Goal: Information Seeking & Learning: Learn about a topic

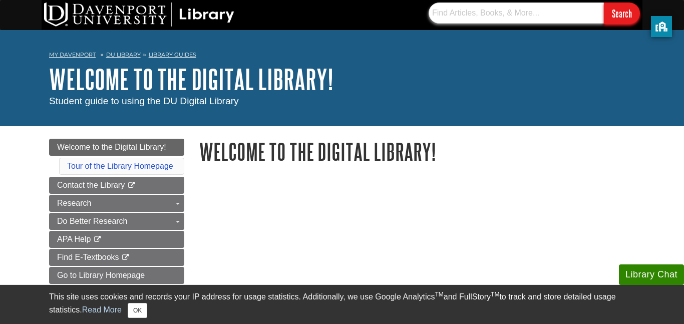
click at [489, 11] on input "text" at bounding box center [515, 13] width 175 height 21
type input "christian music"
click at [604, 3] on input "Search" at bounding box center [622, 14] width 36 height 22
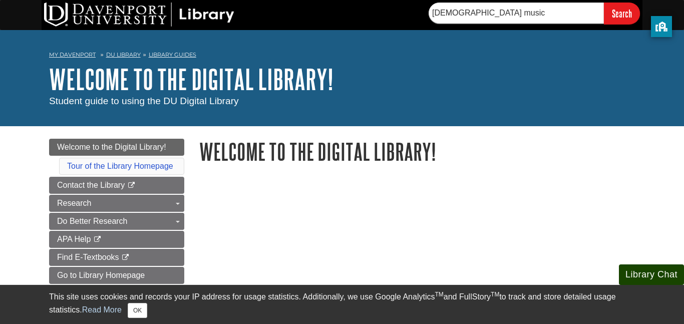
click at [648, 273] on button "Library Chat" at bounding box center [651, 274] width 65 height 21
click at [645, 276] on button "Library Chat" at bounding box center [651, 274] width 65 height 21
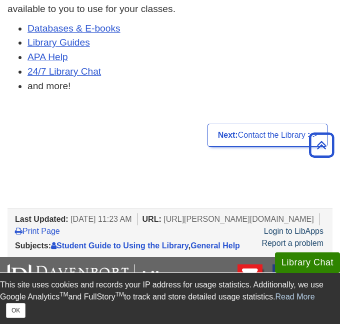
scroll to position [640, 0]
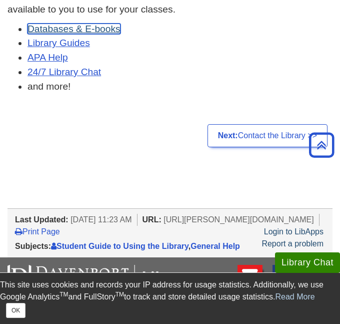
click at [40, 26] on link "Databases & E-books" at bounding box center [74, 29] width 93 height 11
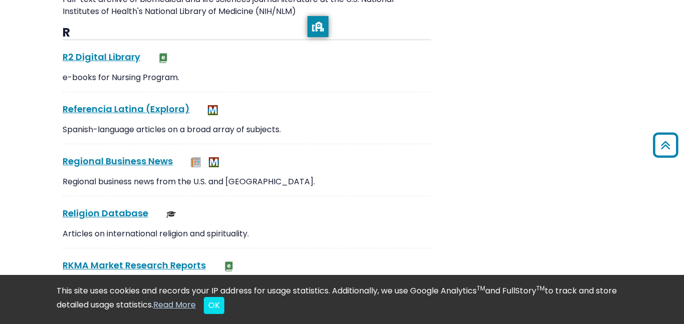
scroll to position [8758, 0]
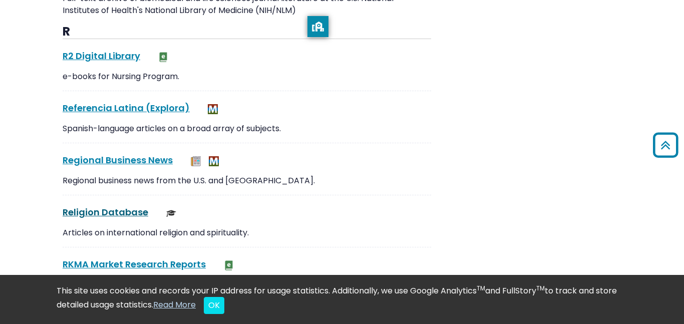
click at [106, 206] on link "Religion Database This link opens in a new window" at bounding box center [106, 212] width 86 height 13
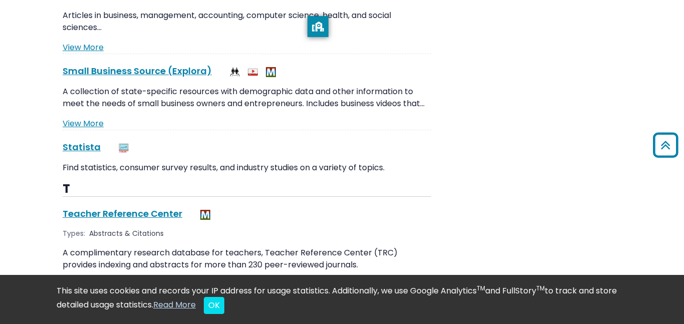
scroll to position [9485, 0]
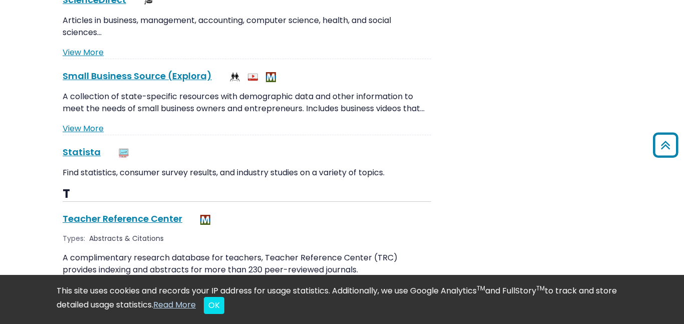
drag, startPoint x: 326, startPoint y: 27, endPoint x: 683, endPoint y: 63, distance: 359.2
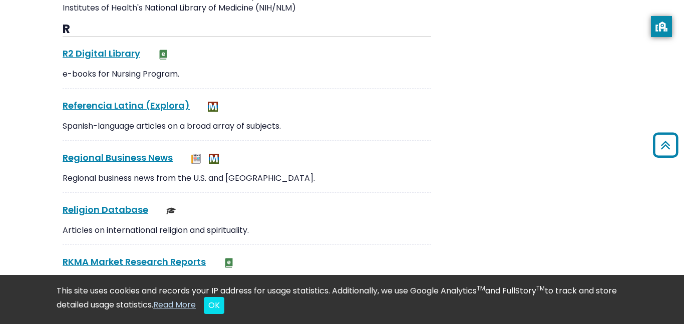
scroll to position [8762, 0]
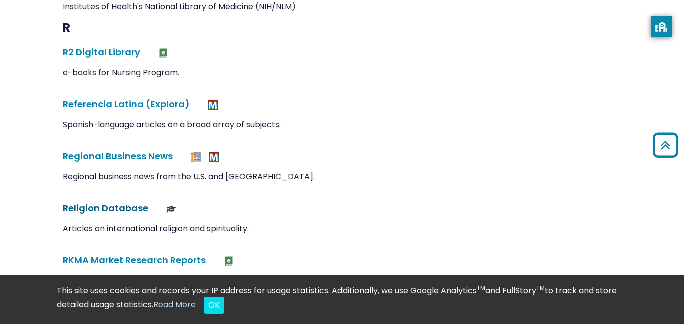
click at [81, 202] on link "Religion Database This link opens in a new window" at bounding box center [106, 208] width 86 height 13
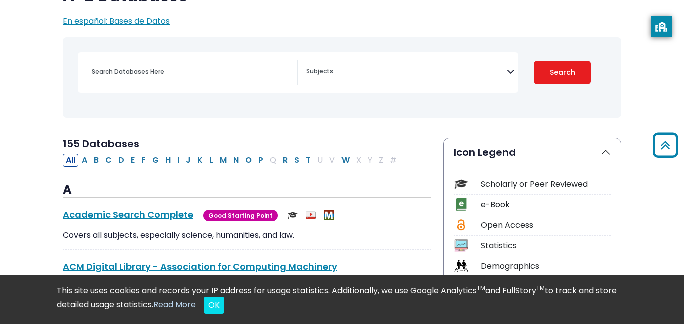
scroll to position [0, 0]
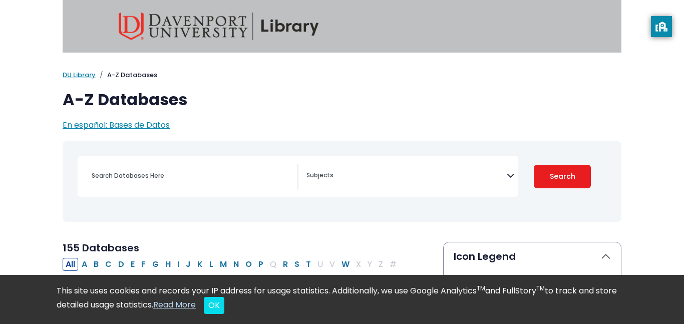
click at [278, 22] on img at bounding box center [219, 27] width 200 height 28
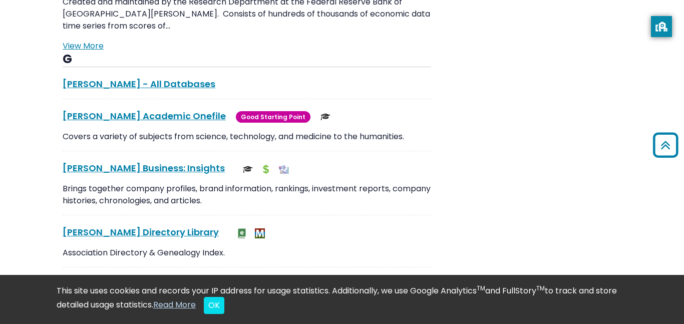
scroll to position [2109, 0]
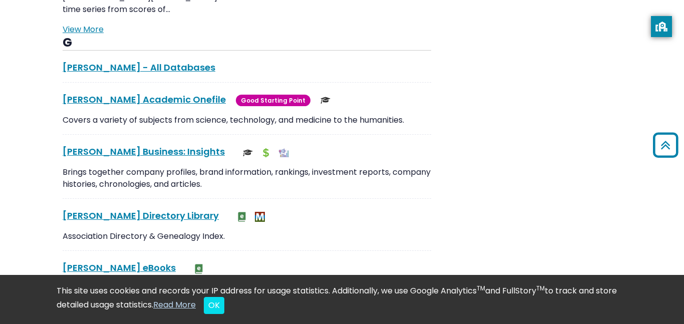
click at [130, 95] on div "Gale Academic Onefile This link opens in a new window Good Starting Point Good …" at bounding box center [247, 114] width 368 height 42
click at [125, 93] on link "Gale Academic Onefile This link opens in a new window" at bounding box center [144, 99] width 163 height 13
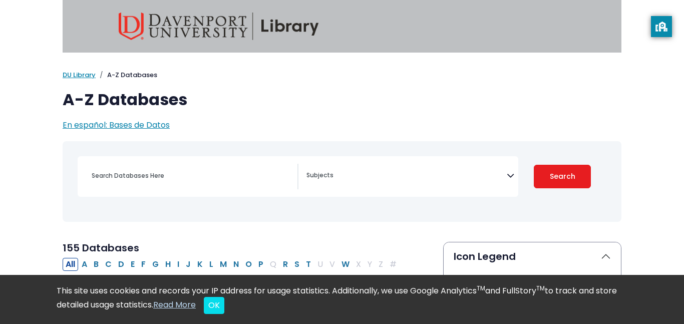
select select "Database Subject Filter"
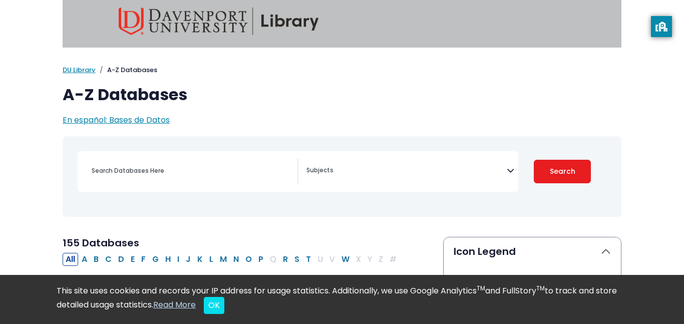
click at [430, 173] on textarea "Search" at bounding box center [406, 171] width 200 height 8
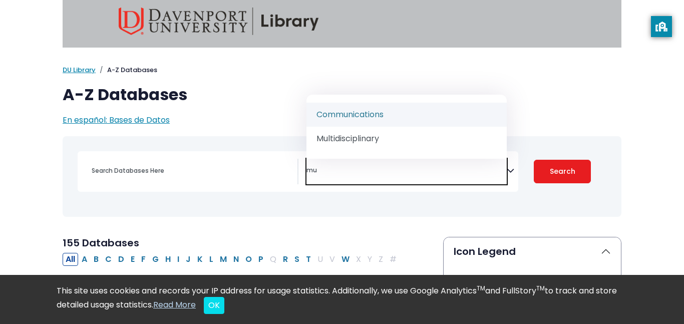
type textarea "m"
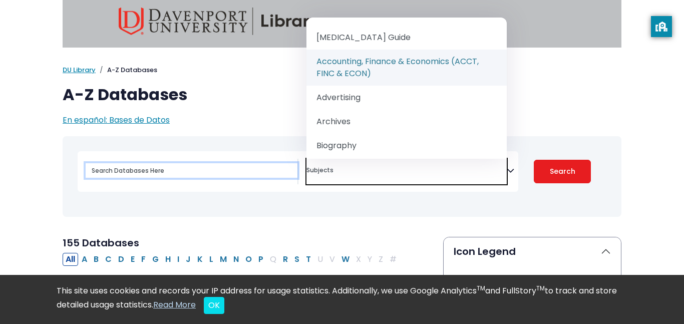
click at [204, 164] on input "Search database by title or keyword" at bounding box center [192, 170] width 212 height 15
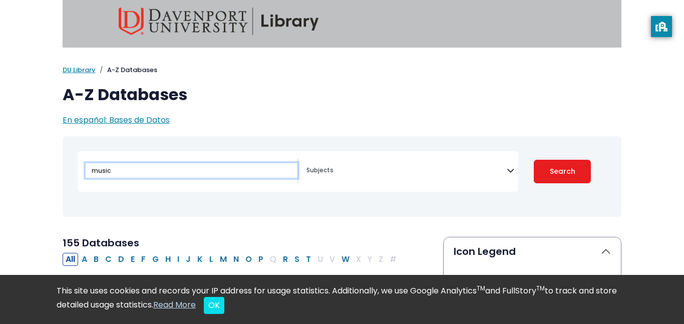
type input "music"
click at [534, 160] on button "Search" at bounding box center [562, 172] width 57 height 24
select select "Database Subject Filter"
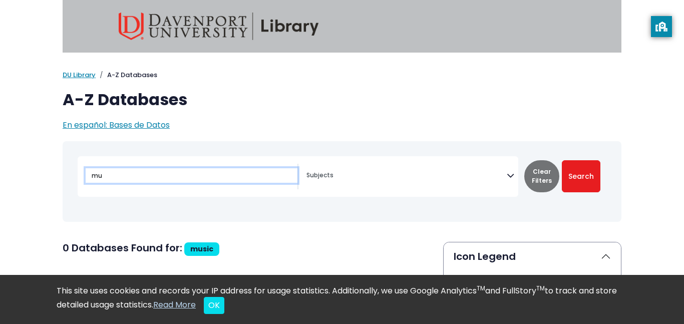
type input "m"
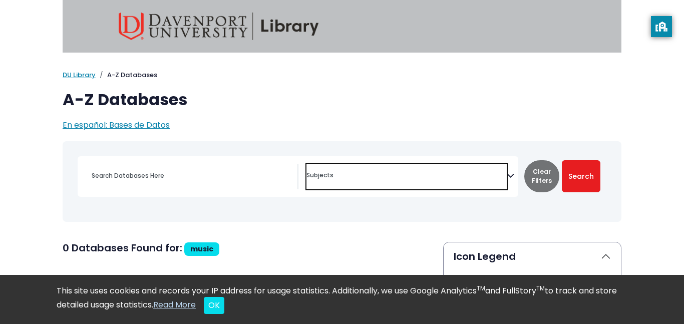
click at [318, 175] on textarea "Search" at bounding box center [406, 176] width 200 height 8
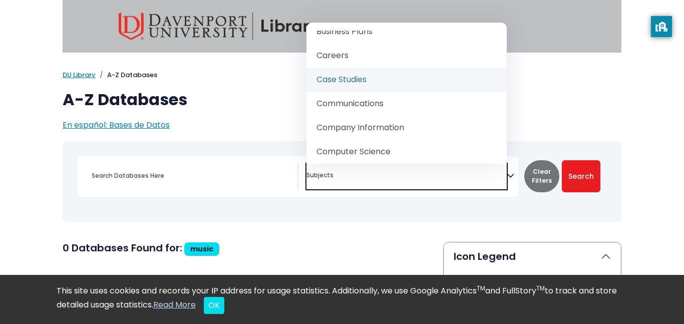
scroll to position [193, 0]
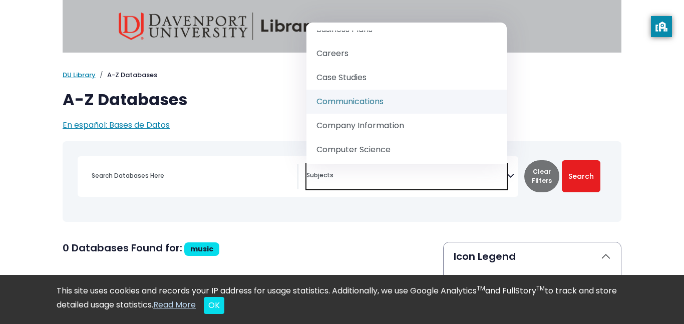
select select "219045"
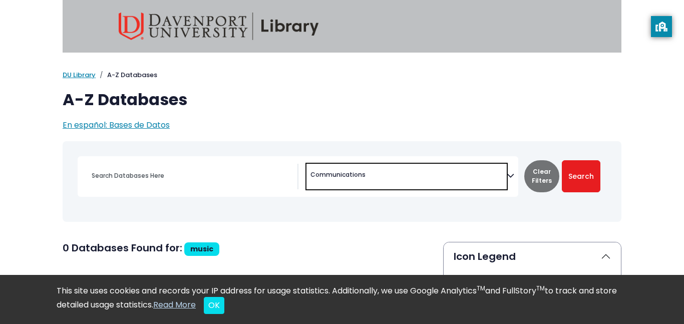
scroll to position [130, 0]
click at [582, 177] on button "Search" at bounding box center [581, 176] width 39 height 32
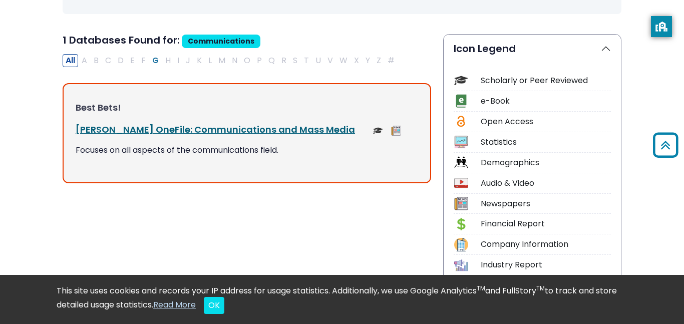
scroll to position [236, 0]
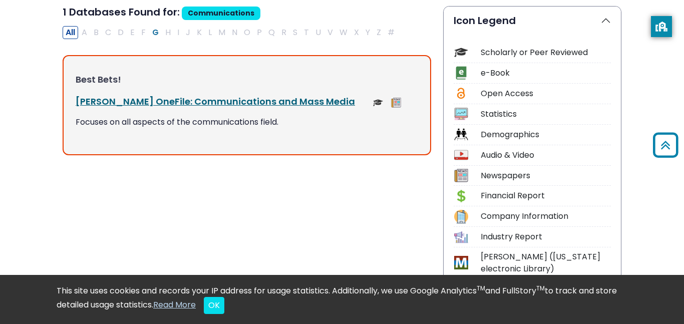
click at [199, 104] on link "Gale OneFile: Communications and Mass Media This link opens in a new window" at bounding box center [215, 101] width 279 height 13
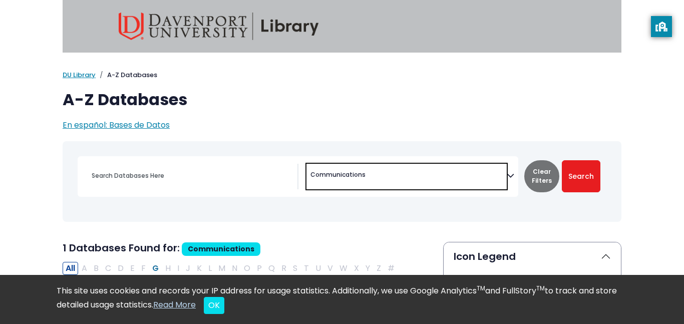
click at [331, 175] on span "Communications" at bounding box center [337, 174] width 55 height 9
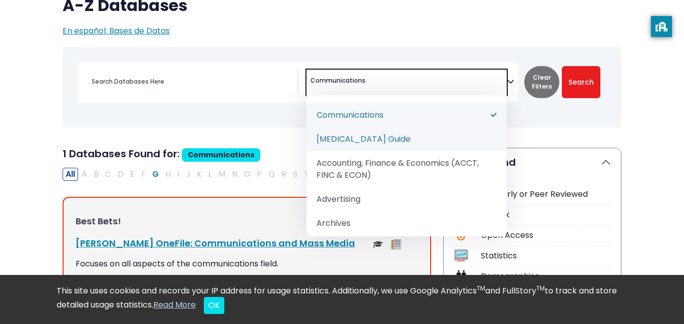
scroll to position [97, 0]
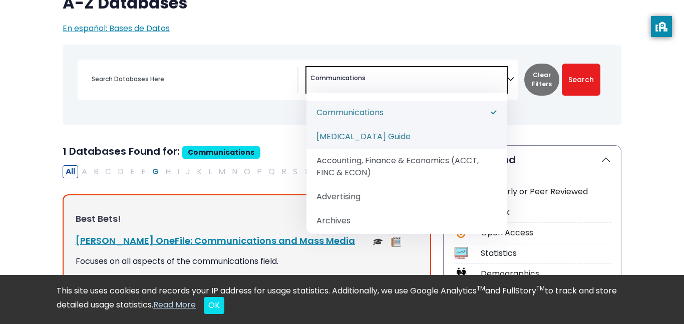
click at [215, 156] on span "Communications" at bounding box center [221, 153] width 79 height 14
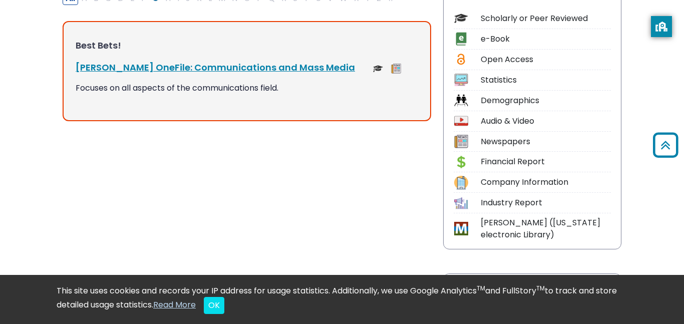
scroll to position [0, 0]
